Goal: Task Accomplishment & Management: Complete application form

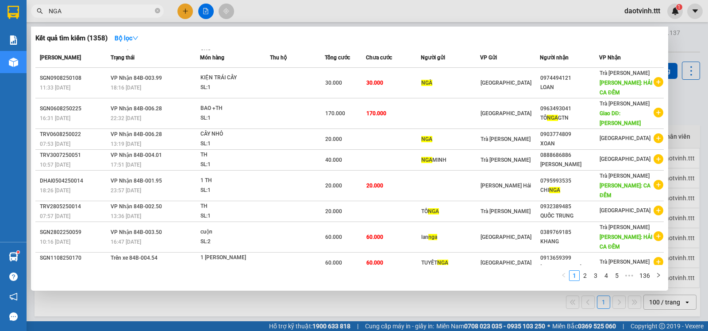
scroll to position [38, 0]
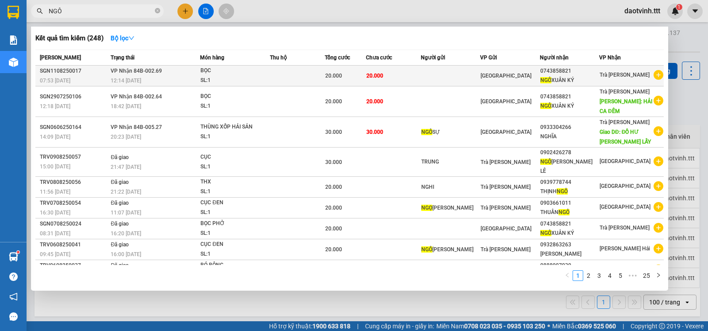
type input "NGÔ"
click at [451, 73] on td at bounding box center [450, 76] width 59 height 21
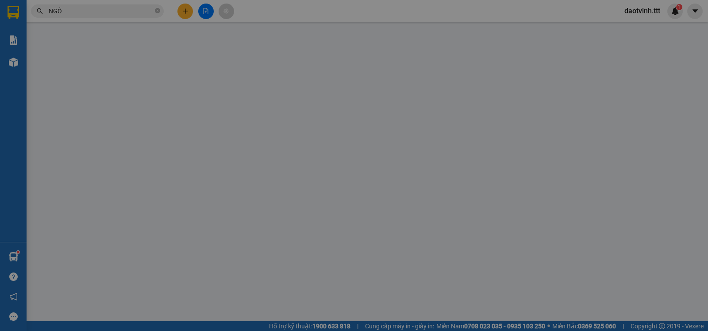
type input "0743858821"
type input "[PERSON_NAME]"
type input "20.000"
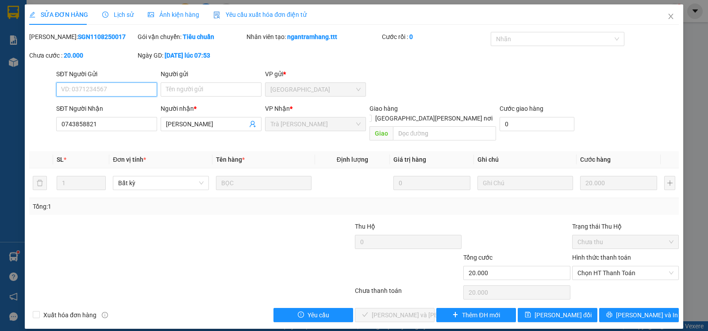
drag, startPoint x: 608, startPoint y: 267, endPoint x: 603, endPoint y: 272, distance: 7.5
click at [608, 267] on span "Chọn HT Thanh Toán" at bounding box center [626, 272] width 96 height 13
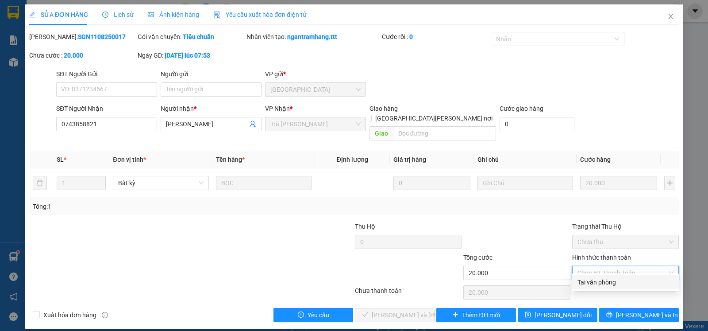
drag, startPoint x: 602, startPoint y: 276, endPoint x: 482, endPoint y: 268, distance: 119.8
click at [602, 277] on div "Tại văn phòng" at bounding box center [625, 282] width 107 height 14
type input "0"
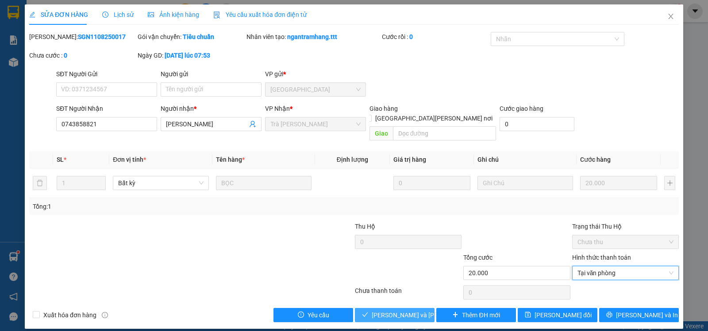
click at [386, 310] on span "[PERSON_NAME] và [PERSON_NAME] hàng" at bounding box center [432, 315] width 120 height 10
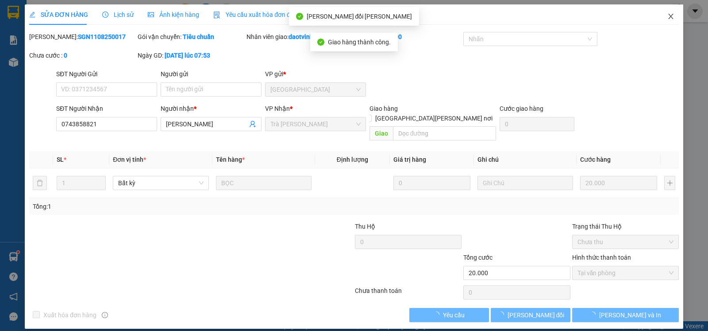
click at [672, 20] on span "Close" at bounding box center [671, 16] width 25 height 25
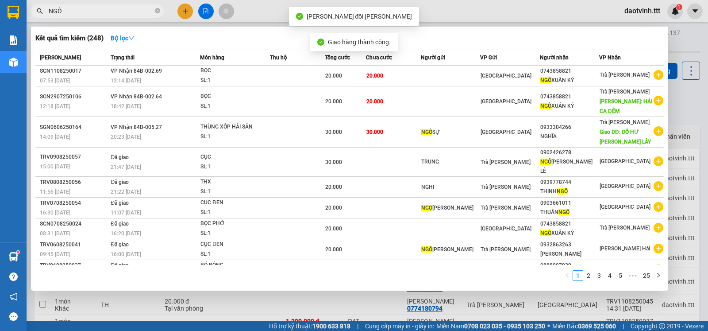
click at [144, 9] on input "NGÔ" at bounding box center [101, 11] width 104 height 10
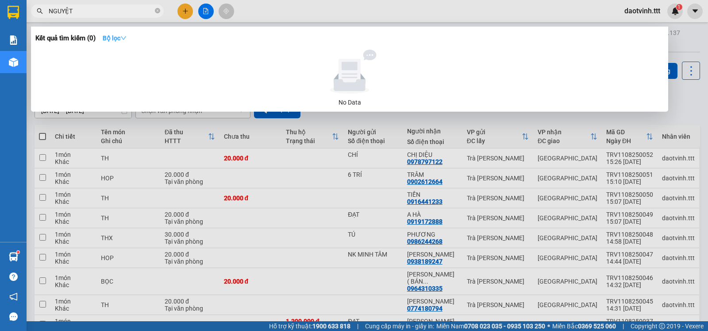
type input "NGUYỆT"
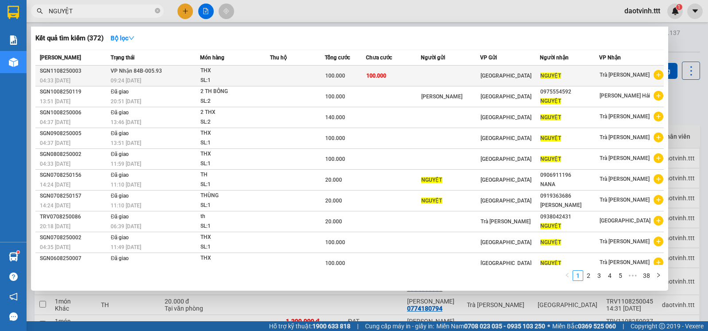
click at [239, 74] on div "THX" at bounding box center [234, 71] width 66 height 10
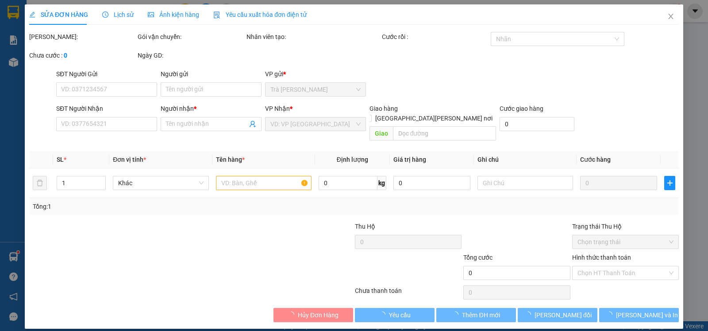
type input "NGUYỆT"
type input "100.000"
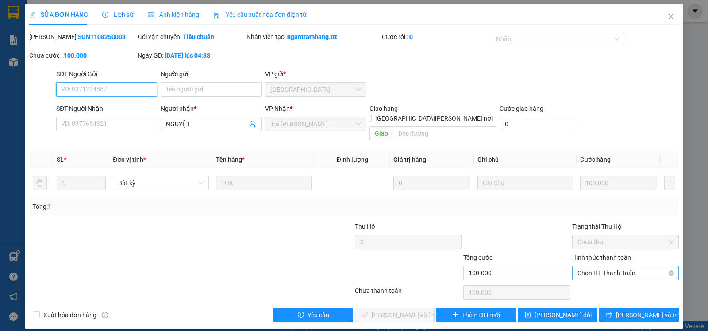
click at [592, 266] on span "Chọn HT Thanh Toán" at bounding box center [626, 272] width 96 height 13
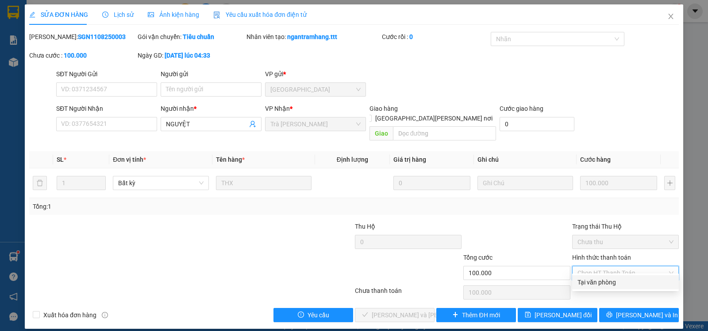
click at [590, 275] on div "Tại văn phòng" at bounding box center [625, 282] width 107 height 14
type input "0"
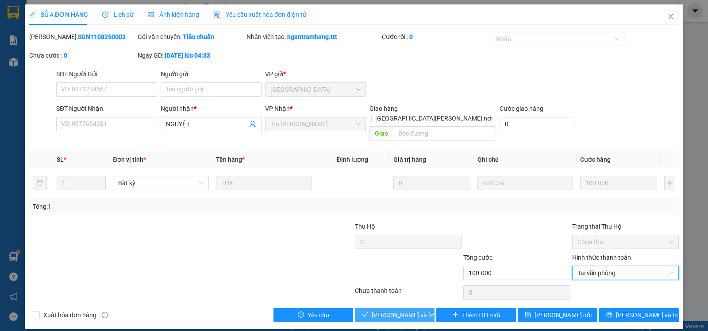
click at [428, 308] on button "[PERSON_NAME] và [PERSON_NAME] hàng" at bounding box center [395, 315] width 80 height 14
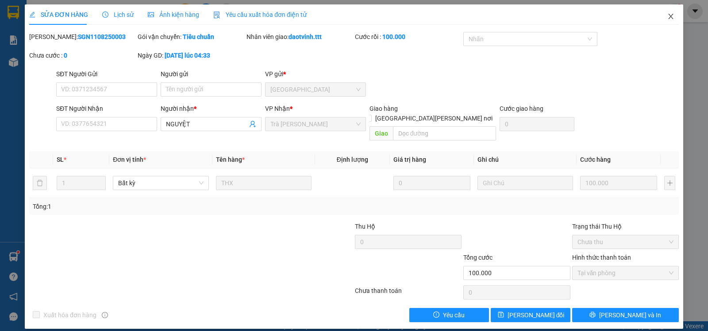
click at [670, 19] on icon "close" at bounding box center [670, 16] width 7 height 7
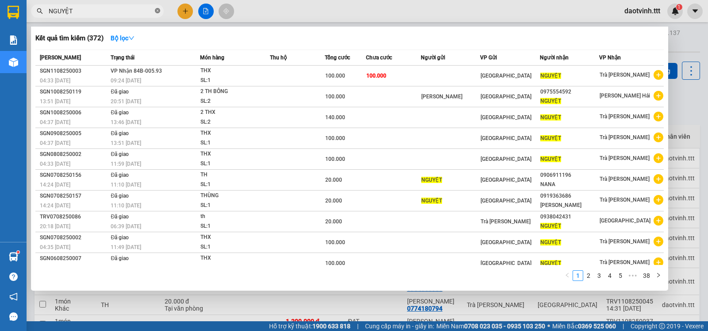
click at [155, 10] on icon "close-circle" at bounding box center [157, 10] width 5 height 5
click at [158, 11] on span at bounding box center [157, 11] width 5 height 10
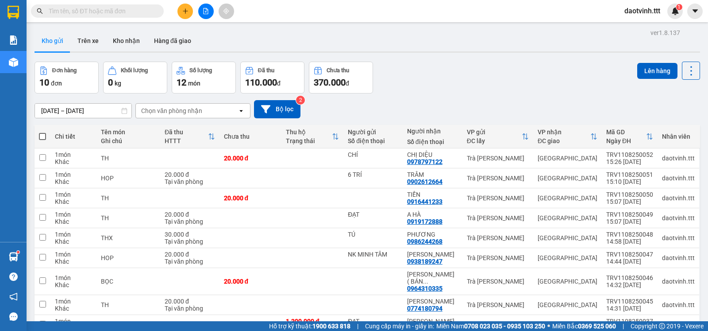
click at [118, 8] on input "text" at bounding box center [101, 11] width 104 height 10
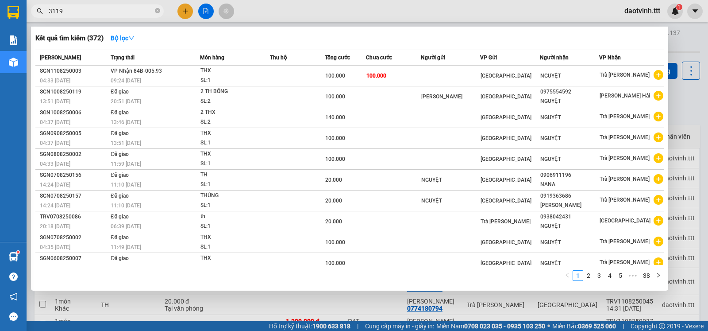
type input "3119"
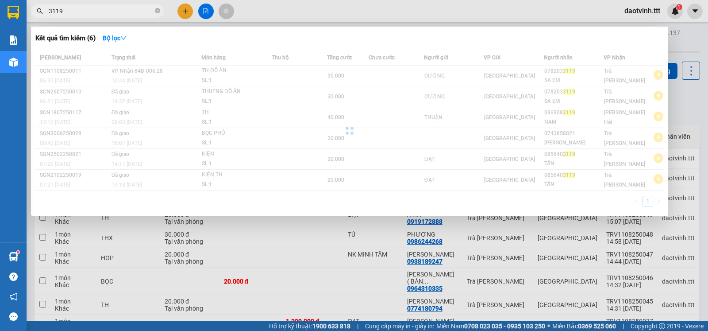
click at [246, 51] on div at bounding box center [349, 131] width 629 height 162
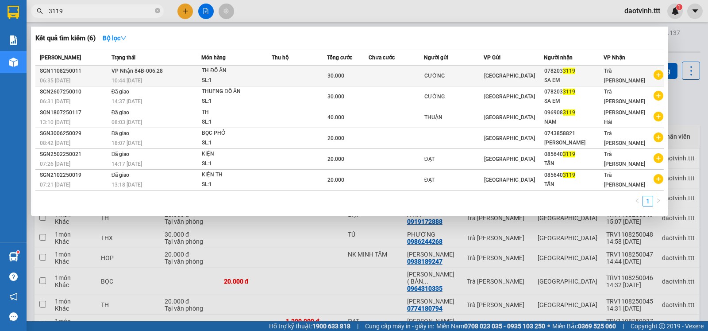
click at [237, 75] on div "TH ĐỒ ĂN" at bounding box center [235, 71] width 66 height 10
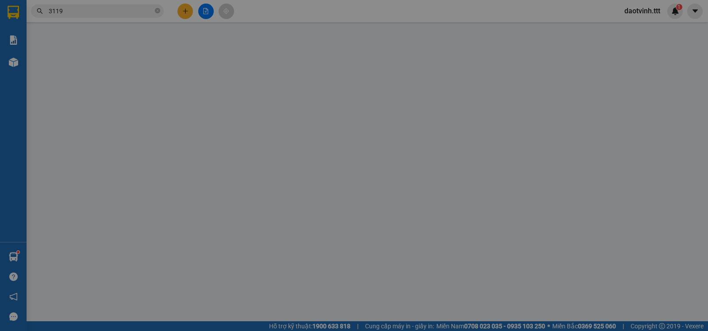
type input "CƯỜNG"
type input "0782033119"
type input "SA EM"
type input "30.000"
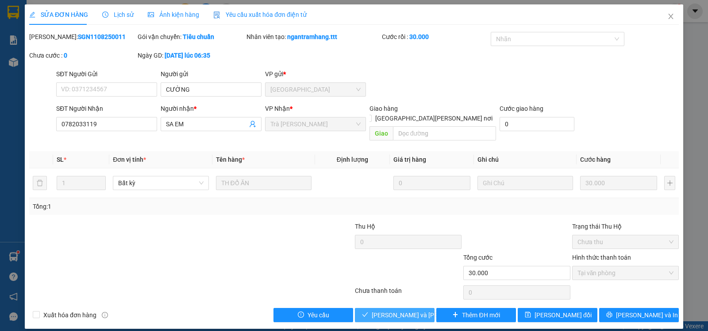
drag, startPoint x: 392, startPoint y: 299, endPoint x: 395, endPoint y: 307, distance: 8.3
click at [392, 308] on button "[PERSON_NAME] và [PERSON_NAME] hàng" at bounding box center [395, 315] width 80 height 14
